Goal: Entertainment & Leisure: Consume media (video, audio)

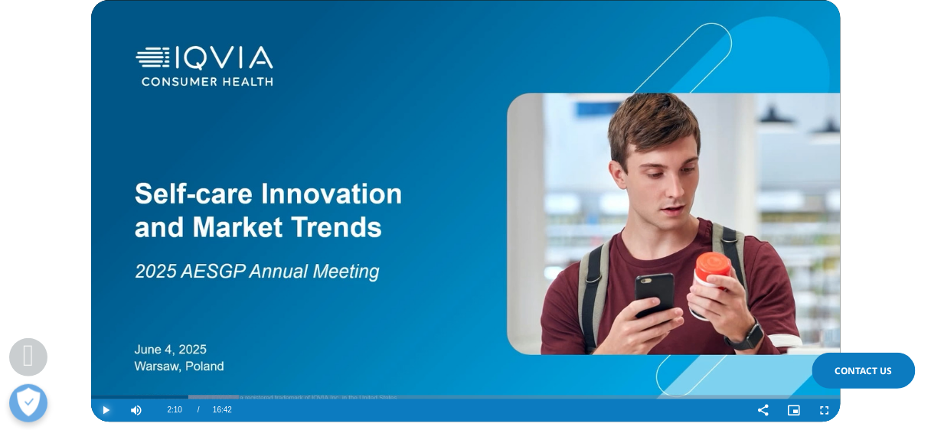
click at [106, 411] on span "Video Player" at bounding box center [106, 411] width 31 height 0
click at [119, 335] on video "Video Player" at bounding box center [466, 211] width 750 height 423
click at [102, 149] on video "Video Player" at bounding box center [466, 211] width 750 height 423
click at [106, 411] on span "Video Player" at bounding box center [106, 411] width 31 height 0
